Goal: Task Accomplishment & Management: Manage account settings

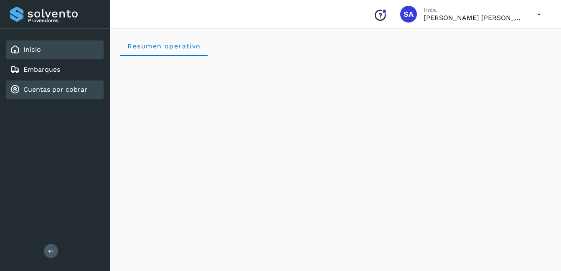
click at [37, 91] on link "Cuentas por cobrar" at bounding box center [55, 90] width 64 height 8
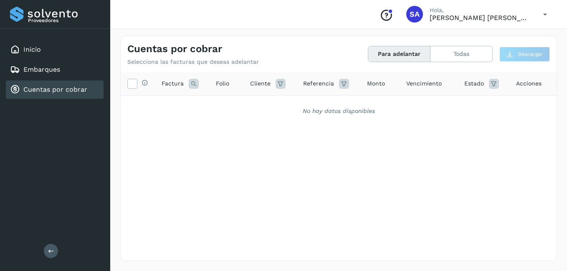
click at [61, 85] on div "Cuentas por cobrar" at bounding box center [48, 90] width 77 height 10
click at [45, 51] on div "Inicio" at bounding box center [55, 49] width 98 height 18
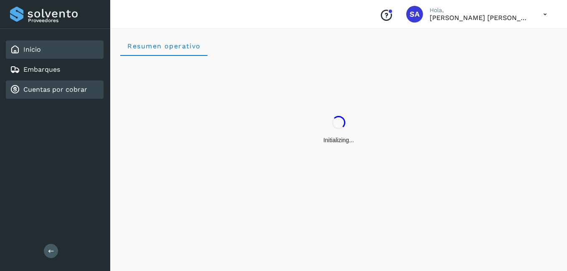
click at [43, 88] on link "Cuentas por cobrar" at bounding box center [55, 90] width 64 height 8
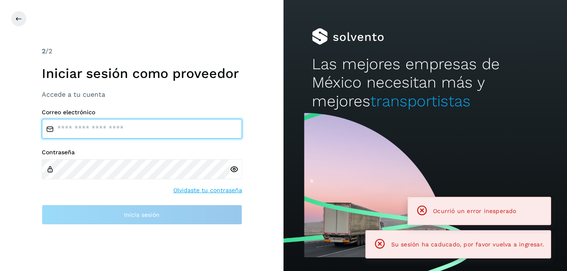
type input "**********"
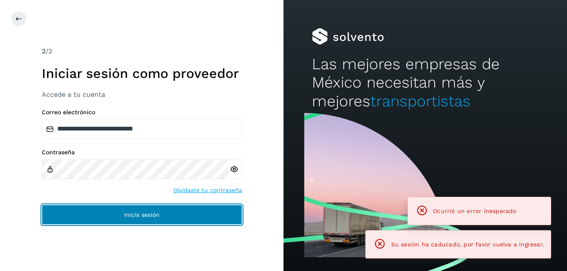
click at [131, 213] on span "Inicia sesión" at bounding box center [141, 215] width 35 height 6
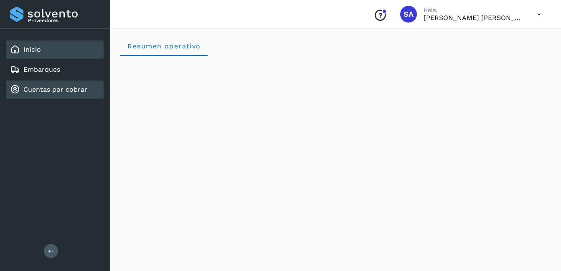
click at [73, 89] on link "Cuentas por cobrar" at bounding box center [55, 90] width 64 height 8
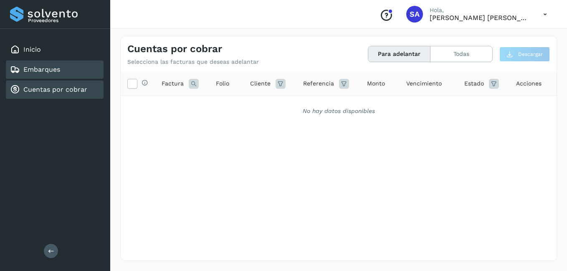
click at [39, 75] on div "Embarques" at bounding box center [55, 70] width 98 height 18
click at [37, 87] on link "Cuentas por cobrar" at bounding box center [55, 90] width 64 height 8
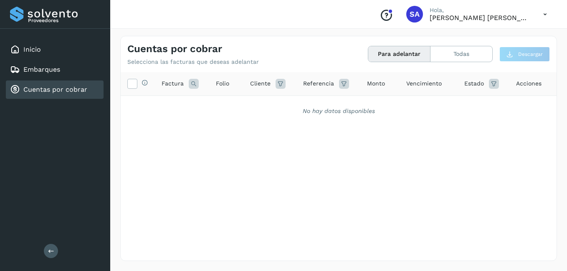
click at [44, 93] on link "Cuentas por cobrar" at bounding box center [55, 90] width 64 height 8
click at [48, 89] on link "Cuentas por cobrar" at bounding box center [55, 90] width 64 height 8
click at [71, 90] on link "Cuentas por cobrar" at bounding box center [55, 90] width 64 height 8
